Goal: Use online tool/utility

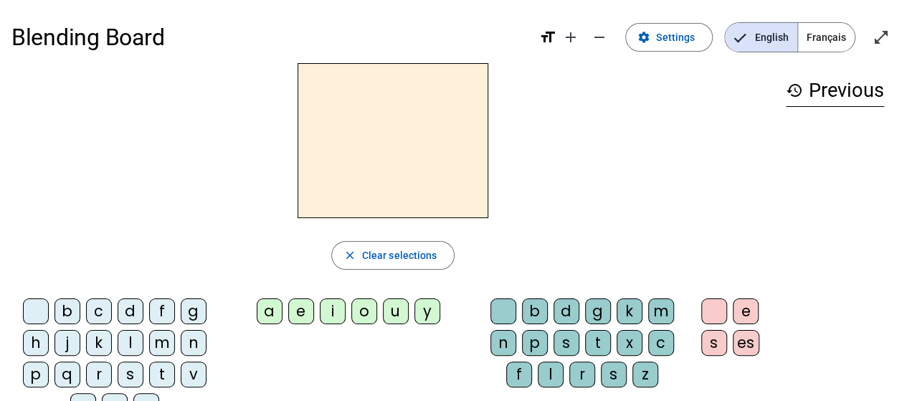
click at [188, 312] on div "g" at bounding box center [194, 311] width 26 height 26
click at [196, 337] on div "n" at bounding box center [194, 343] width 26 height 26
click at [132, 338] on div "l" at bounding box center [131, 343] width 26 height 26
click at [378, 236] on div "l close Clear selections b c d f g h j k l m n p q r s t v w y z a e i o u y b …" at bounding box center [392, 246] width 763 height 367
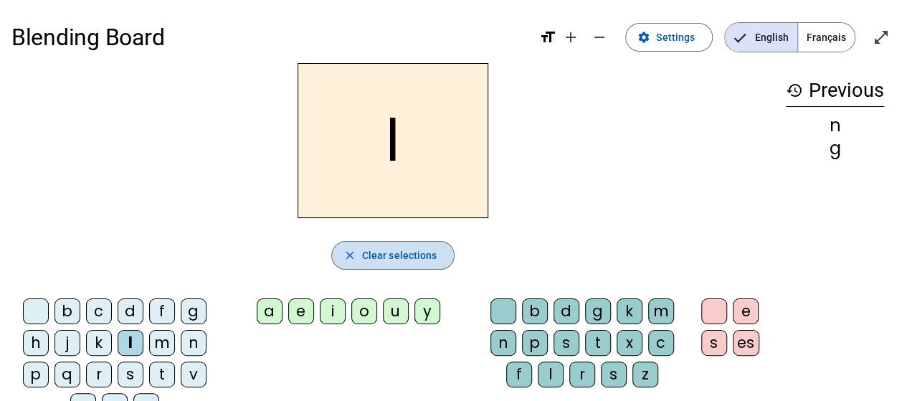
click at [381, 253] on span "Clear selections" at bounding box center [399, 255] width 75 height 17
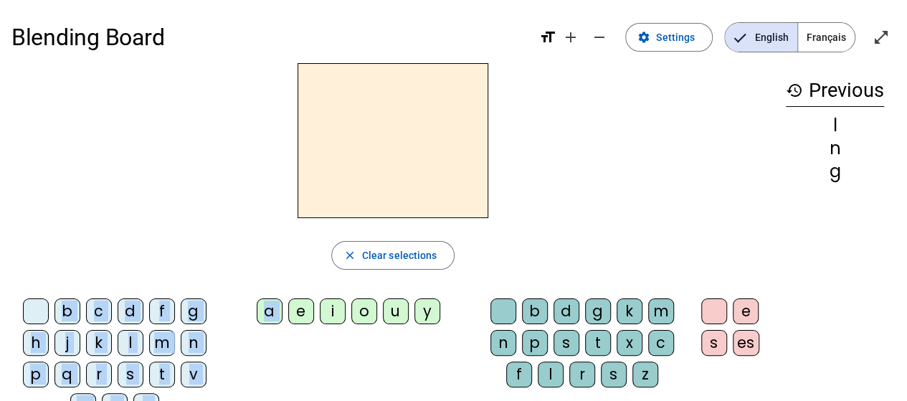
drag, startPoint x: 295, startPoint y: 313, endPoint x: 318, endPoint y: 145, distance: 170.0
click at [318, 145] on div "close Clear selections b c d f g h j k l m n p q r s t v w y z a e i o u y b d …" at bounding box center [392, 246] width 763 height 367
click at [268, 216] on div at bounding box center [392, 140] width 763 height 155
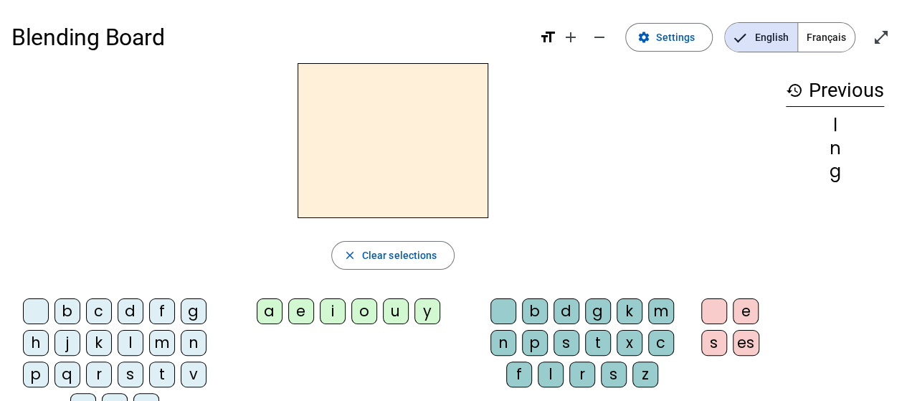
click at [128, 343] on div "l" at bounding box center [131, 343] width 26 height 26
click at [277, 312] on div "a" at bounding box center [270, 311] width 26 height 26
click at [608, 316] on letter-bubble "g" at bounding box center [601, 314] width 32 height 32
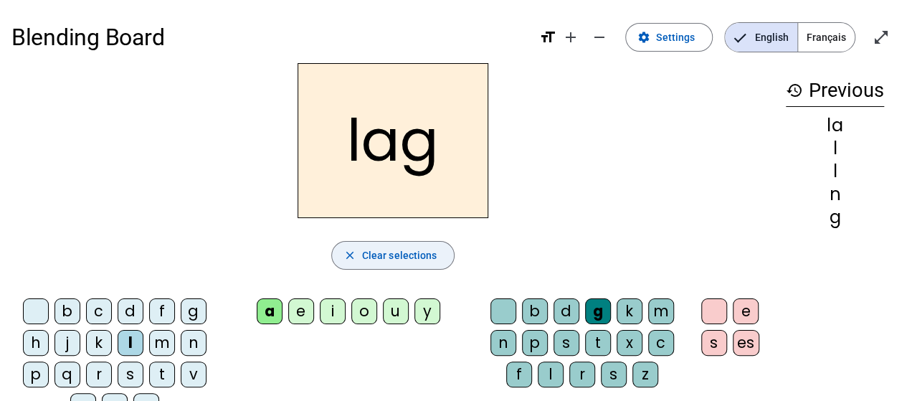
click at [420, 264] on span "button" at bounding box center [393, 255] width 123 height 34
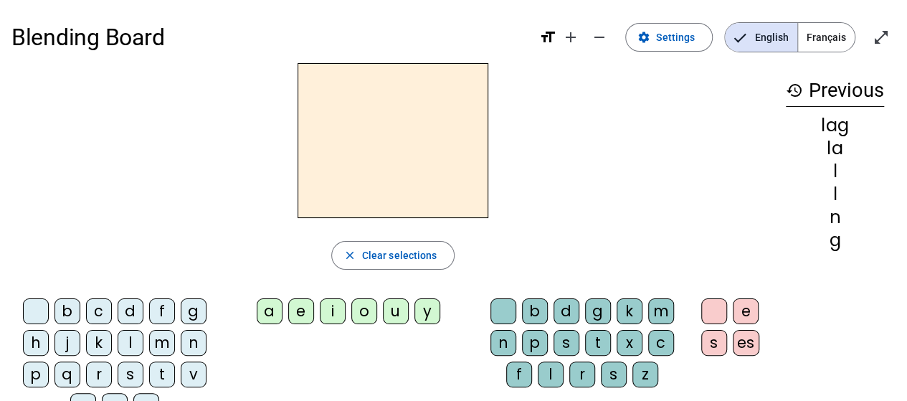
click at [552, 35] on mat-icon "format_size" at bounding box center [547, 37] width 17 height 17
click at [807, 33] on span "Français" at bounding box center [826, 37] width 57 height 29
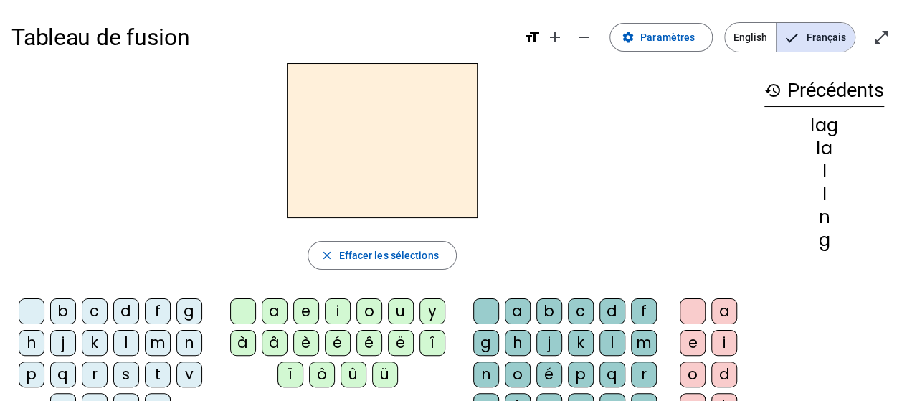
click at [154, 342] on div "m" at bounding box center [158, 343] width 26 height 26
click at [276, 312] on div "a" at bounding box center [275, 311] width 26 height 26
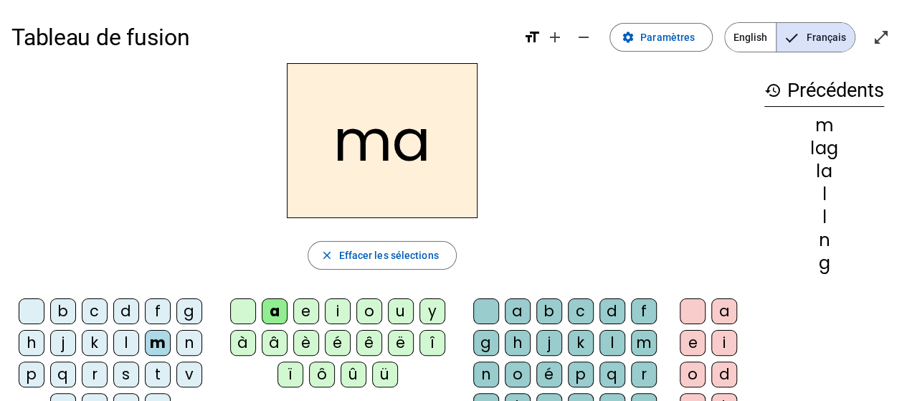
click at [536, 307] on div "b" at bounding box center [549, 311] width 26 height 26
